Goal: Transaction & Acquisition: Purchase product/service

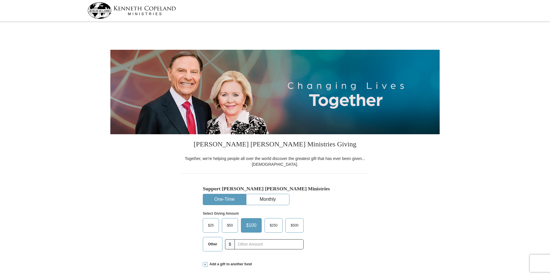
select select "TX"
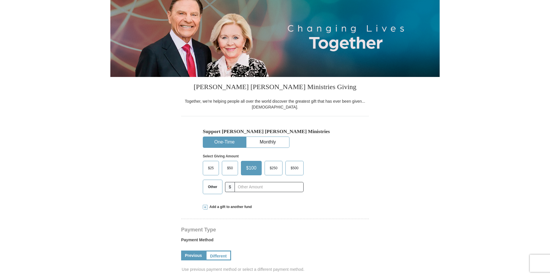
scroll to position [58, 0]
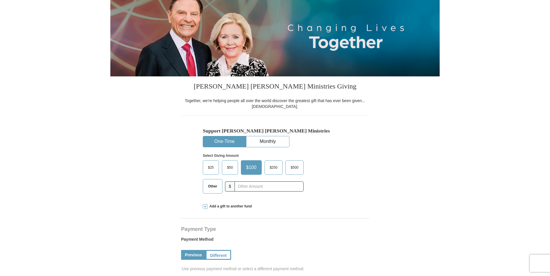
click at [214, 186] on span "Other" at bounding box center [212, 186] width 15 height 9
click at [0, 0] on input "Other" at bounding box center [0, 0] width 0 height 0
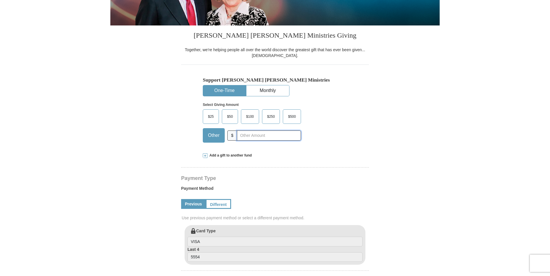
scroll to position [116, 0]
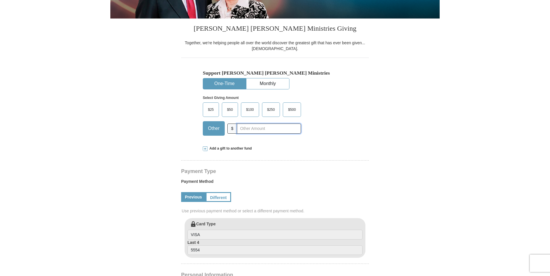
click at [257, 128] on input "text" at bounding box center [269, 128] width 64 height 10
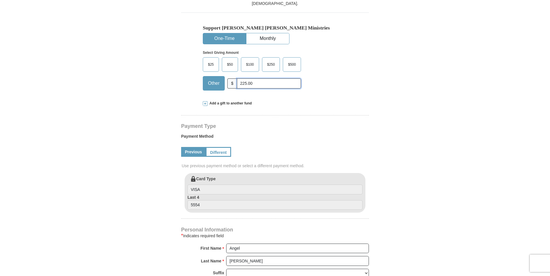
scroll to position [173, 0]
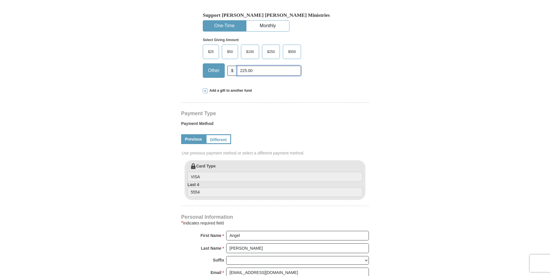
type input "225.00"
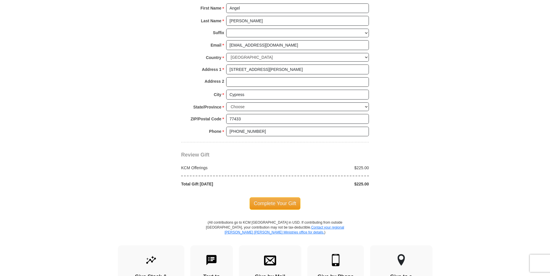
scroll to position [405, 0]
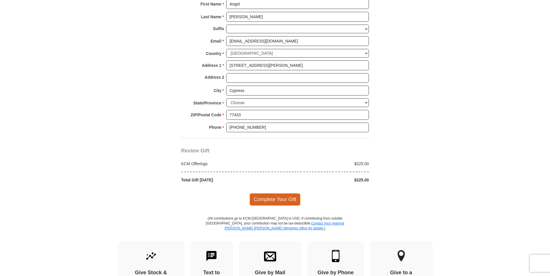
click at [264, 199] on span "Complete Your Gift" at bounding box center [275, 199] width 51 height 12
